Goal: Task Accomplishment & Management: Manage account settings

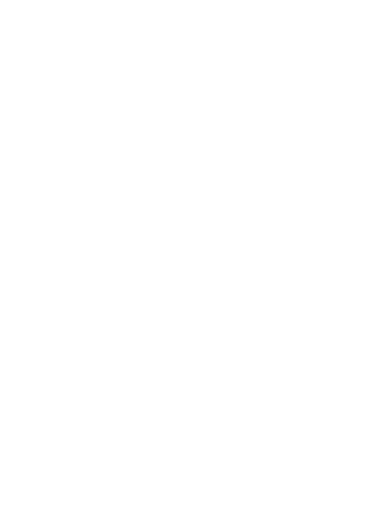
click at [96, 0] on html at bounding box center [188, 0] width 376 height 0
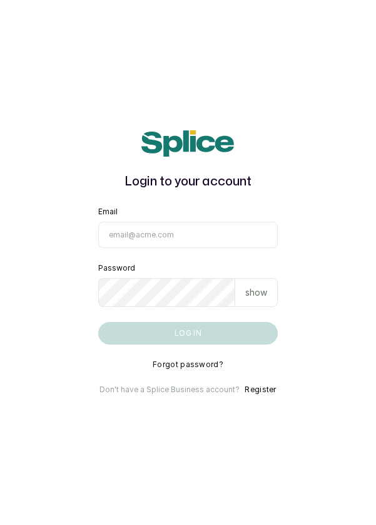
click at [188, 248] on input "Email" at bounding box center [188, 235] width 180 height 26
type input "info@dermaspaceng.com"
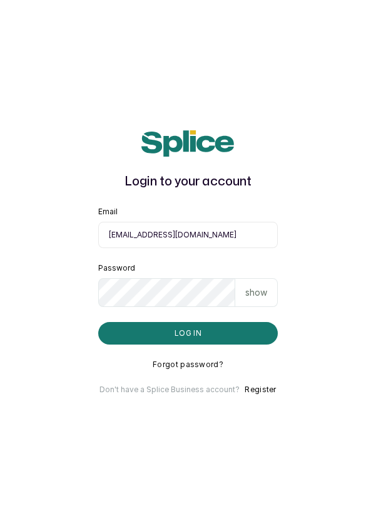
click at [98, 322] on button "Log in" at bounding box center [188, 333] width 180 height 23
